Goal: Navigation & Orientation: Find specific page/section

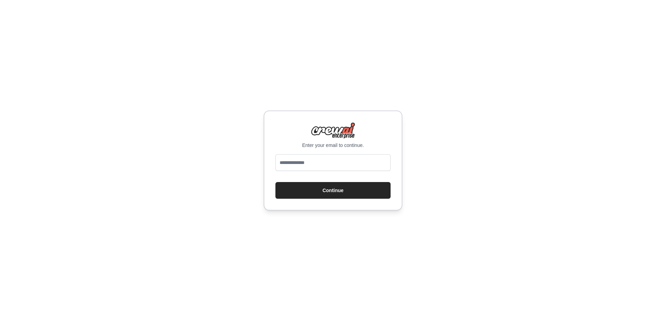
type input "**********"
click at [369, 184] on button "Continue" at bounding box center [333, 190] width 115 height 17
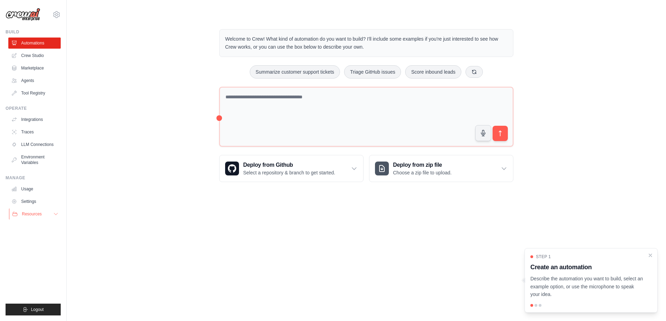
click at [28, 215] on span "Resources" at bounding box center [32, 214] width 20 height 6
click at [651, 254] on icon "Close walkthrough" at bounding box center [651, 255] width 6 height 6
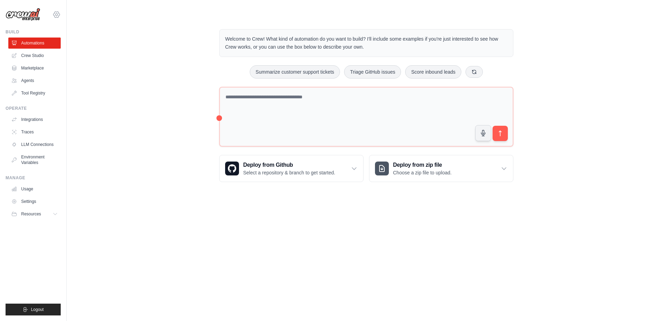
click at [59, 15] on icon at bounding box center [56, 14] width 6 height 6
click at [59, 11] on icon at bounding box center [56, 14] width 8 height 8
click at [52, 218] on button "Resources" at bounding box center [35, 213] width 52 height 11
click at [52, 215] on button "Resources" at bounding box center [35, 213] width 52 height 11
click at [130, 237] on body "[EMAIL_ADDRESS][DOMAIN_NAME] Settings Build Automations Crew Studio" at bounding box center [333, 160] width 666 height 321
